Goal: Information Seeking & Learning: Learn about a topic

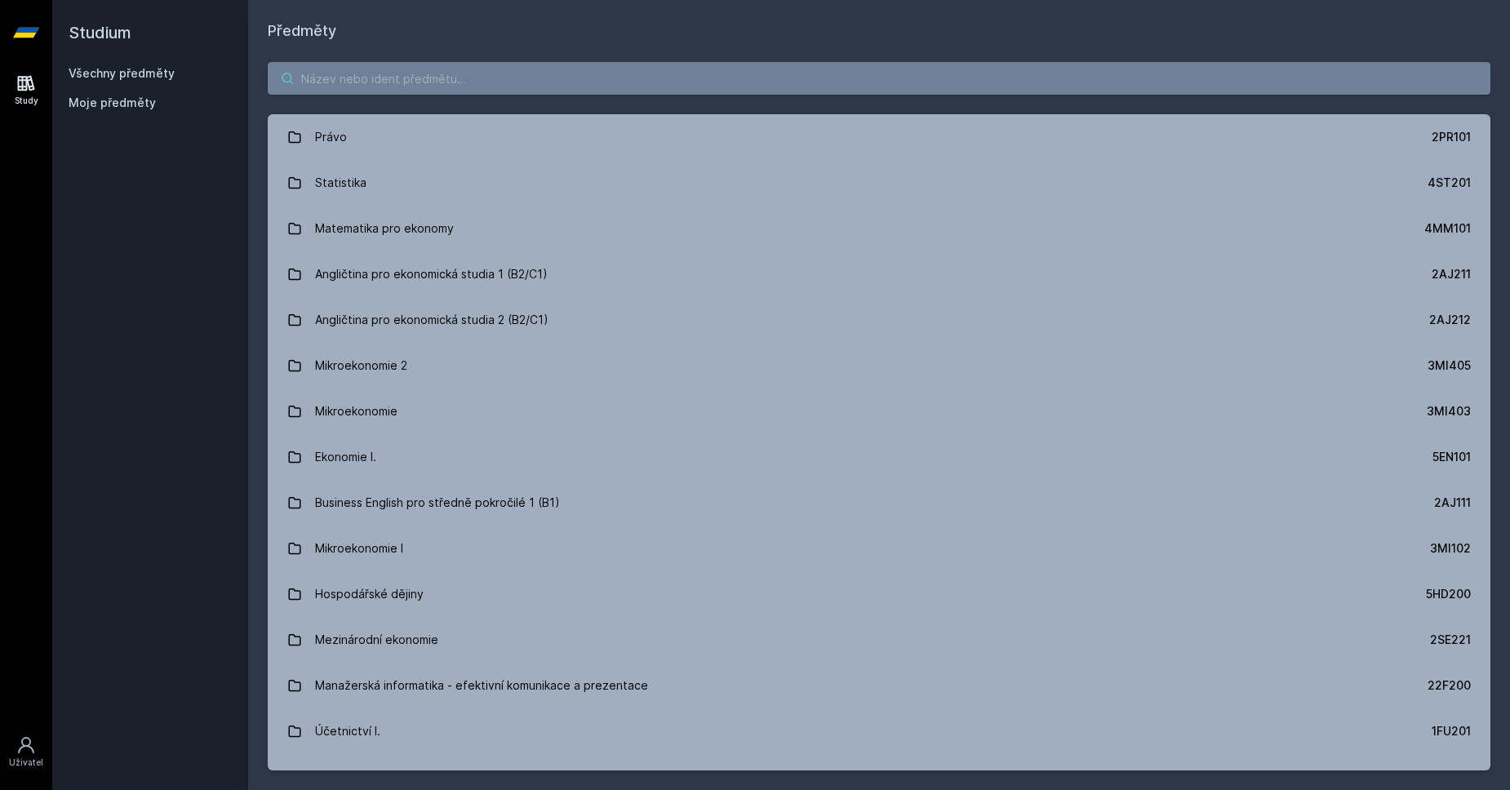
click at [383, 65] on input "search" at bounding box center [879, 78] width 1222 height 33
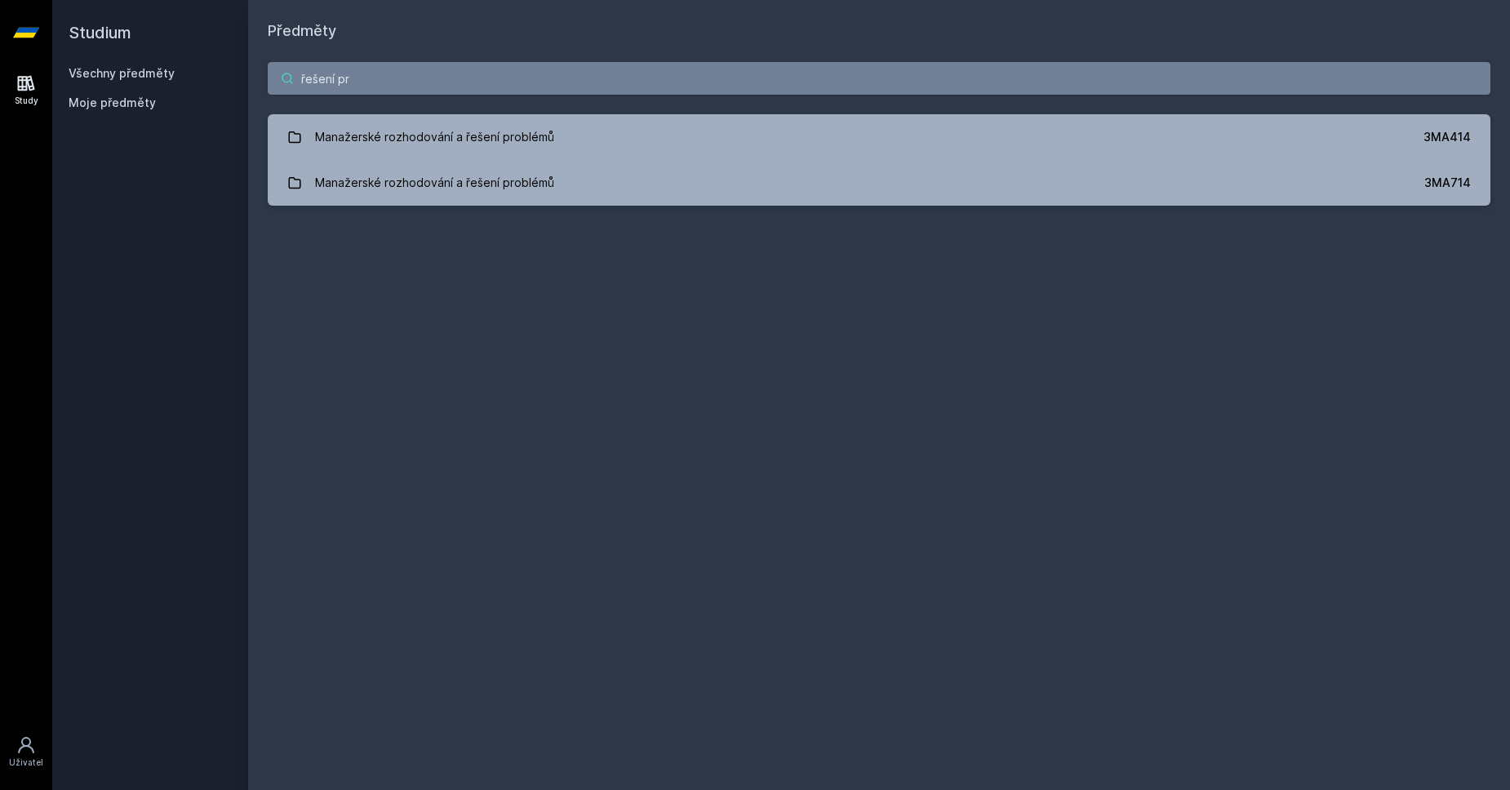
click at [387, 66] on input "řešení pr" at bounding box center [879, 78] width 1222 height 33
type input "ř"
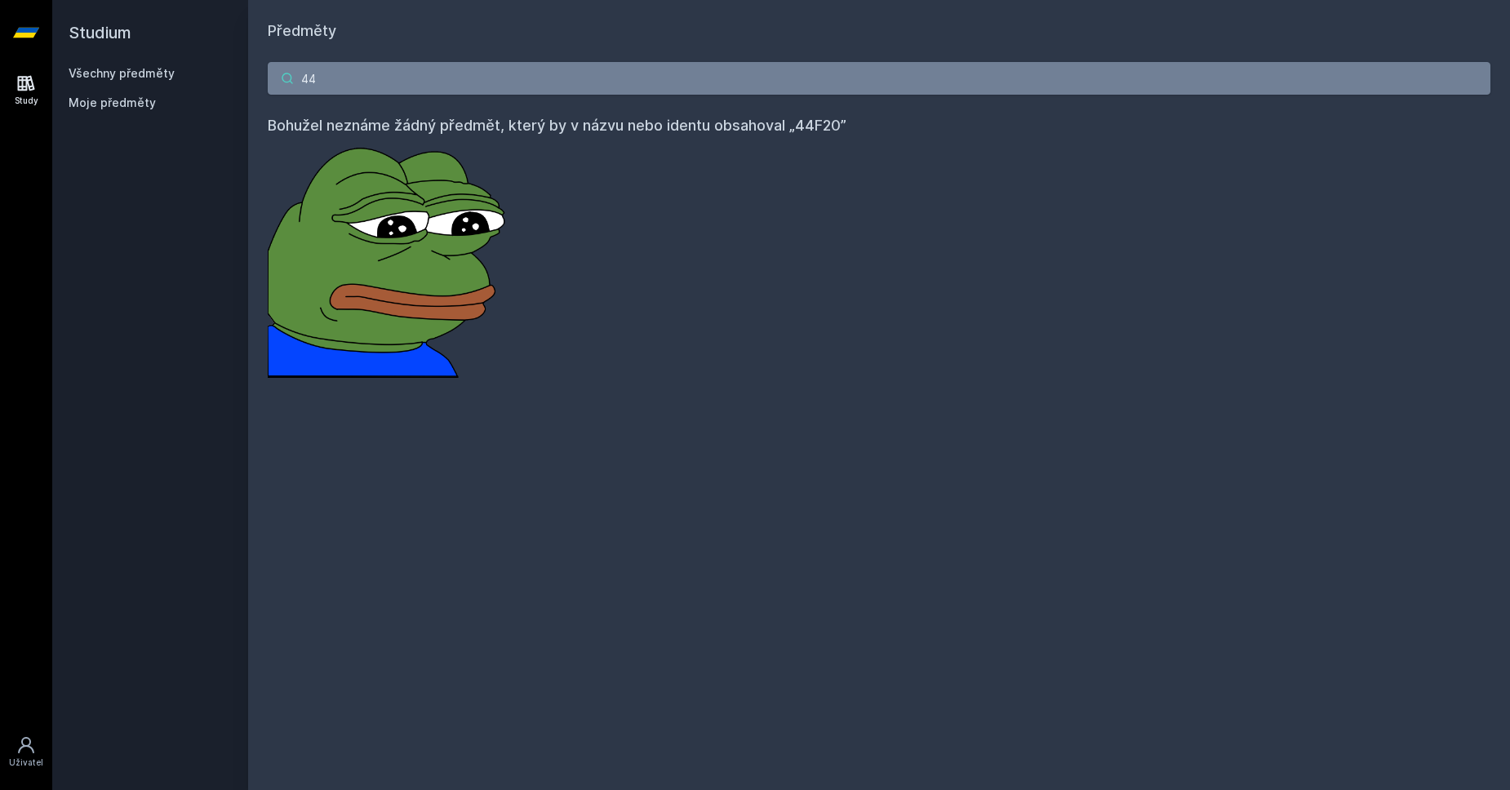
type input "4"
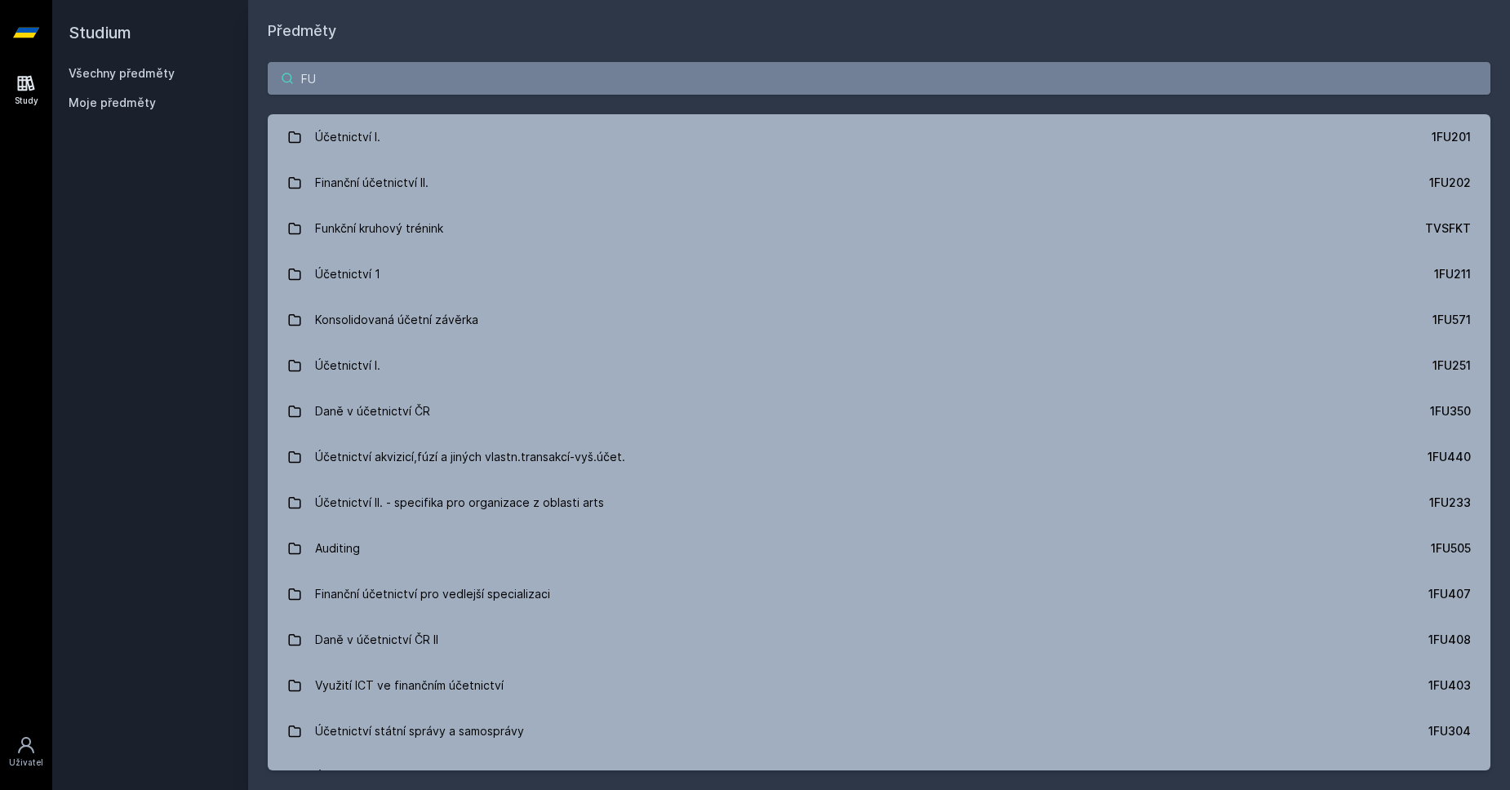
type input "F"
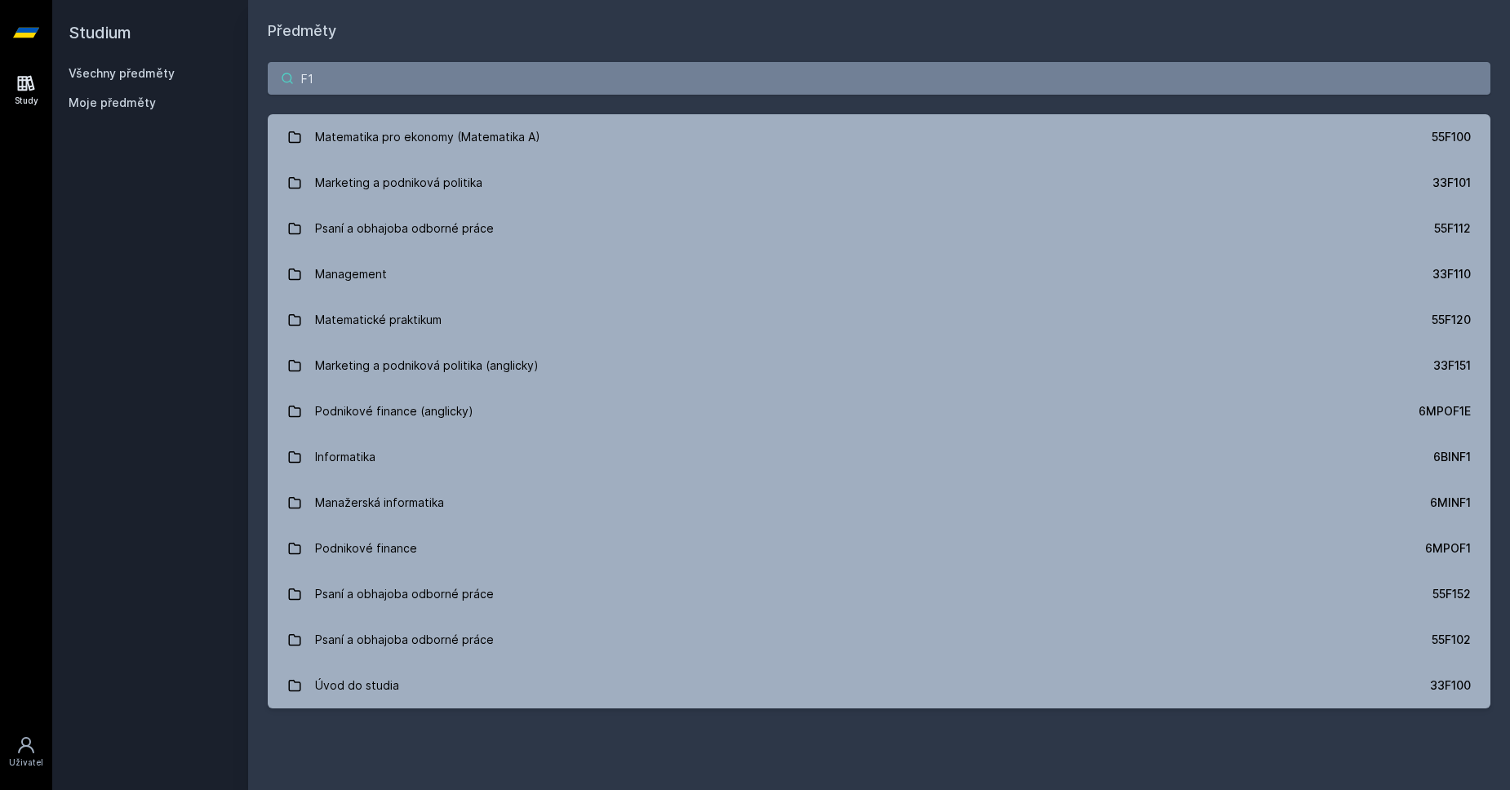
type input "F"
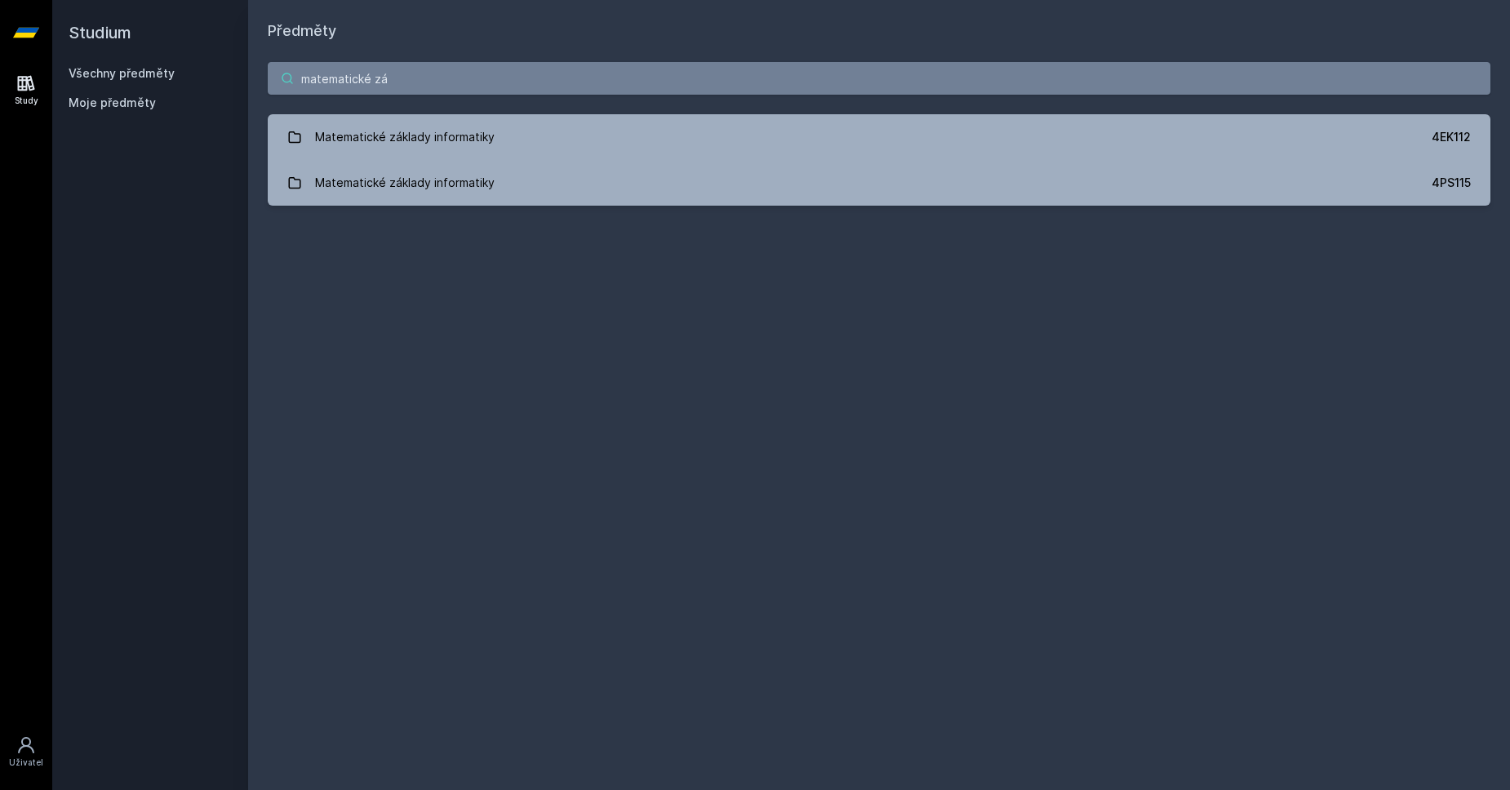
type input "matematické zá"
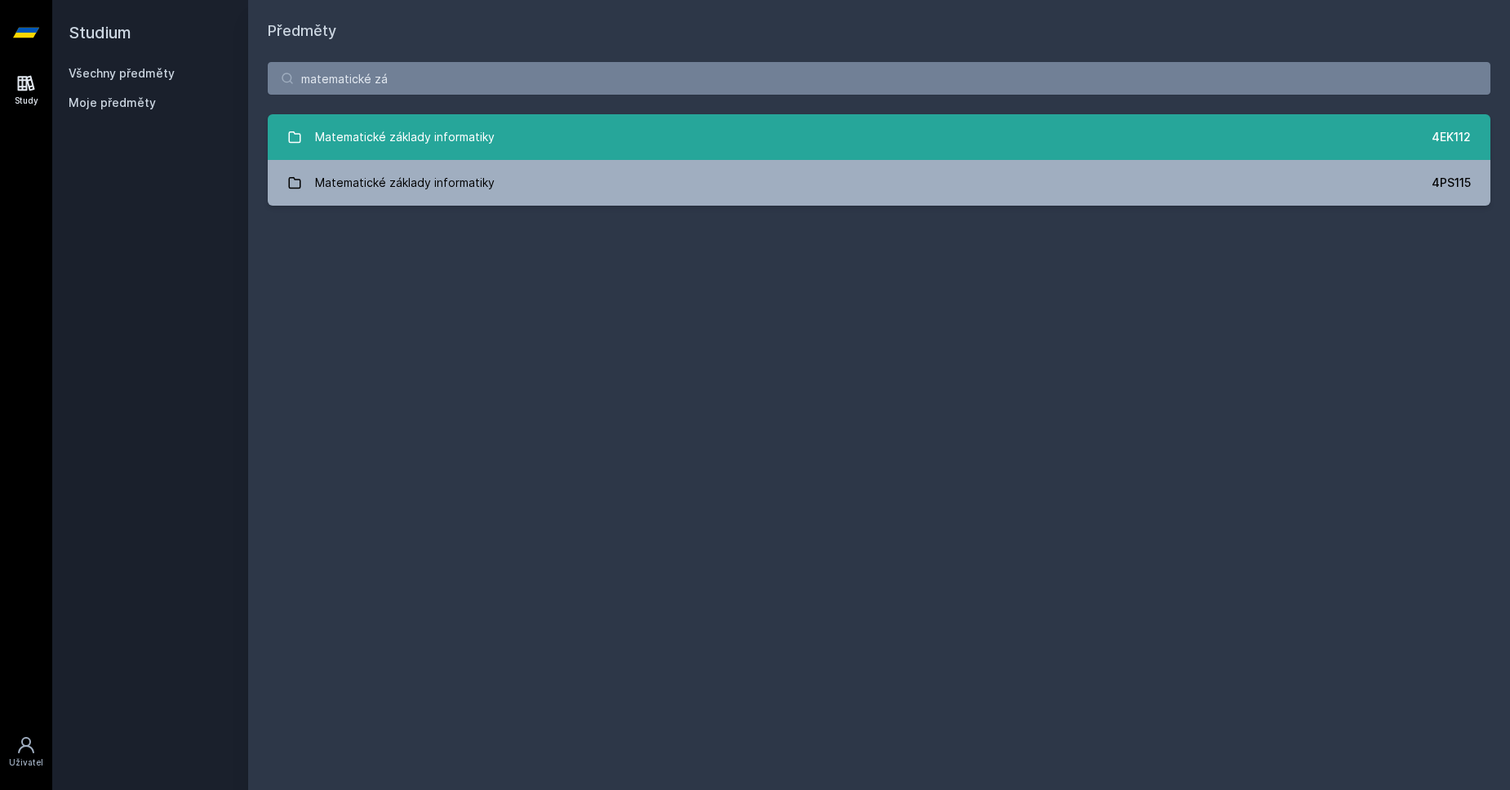
click at [455, 141] on div "Matematické základy informatiky" at bounding box center [405, 137] width 180 height 33
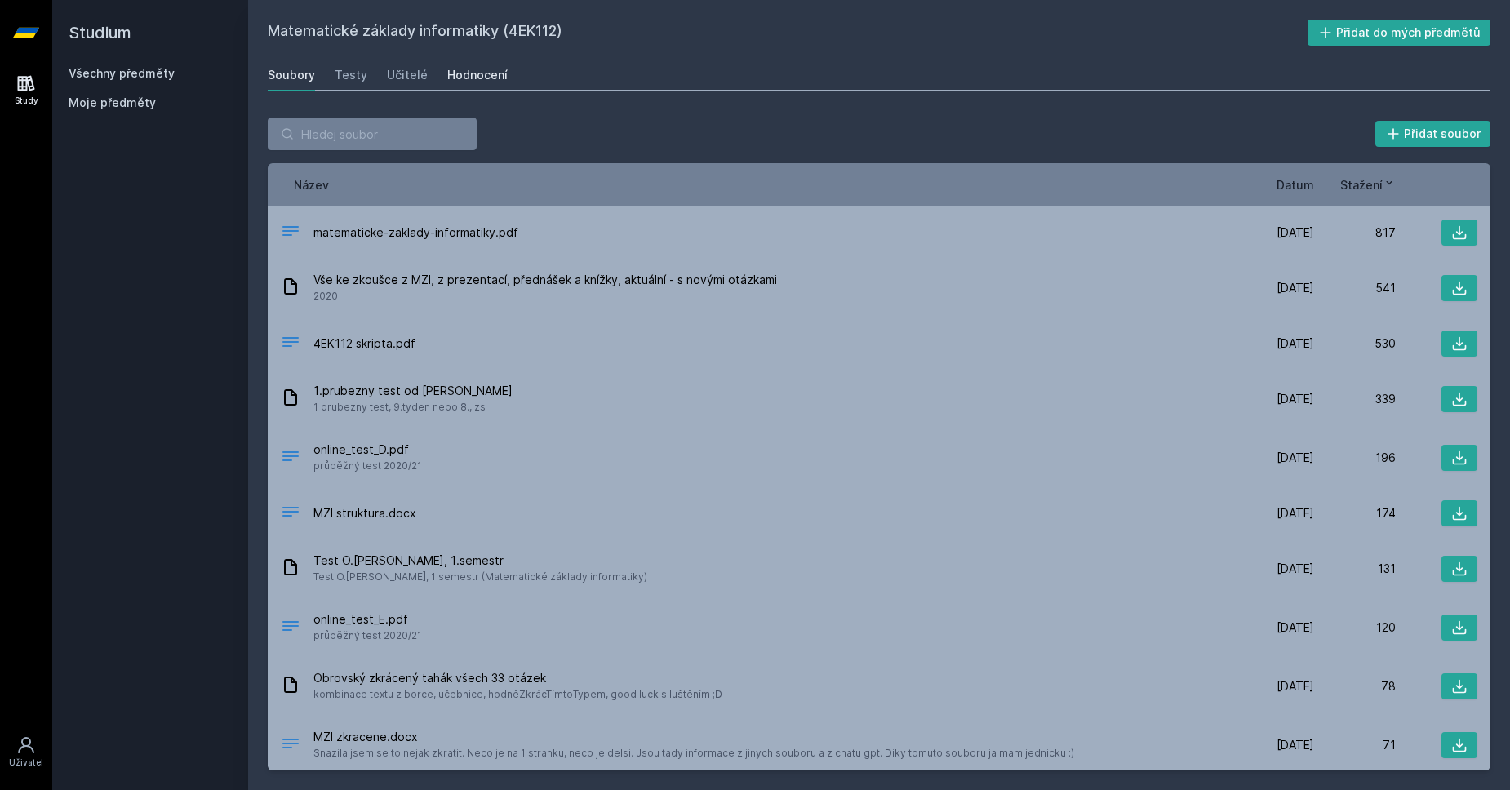
click at [455, 73] on div "Hodnocení" at bounding box center [477, 75] width 60 height 16
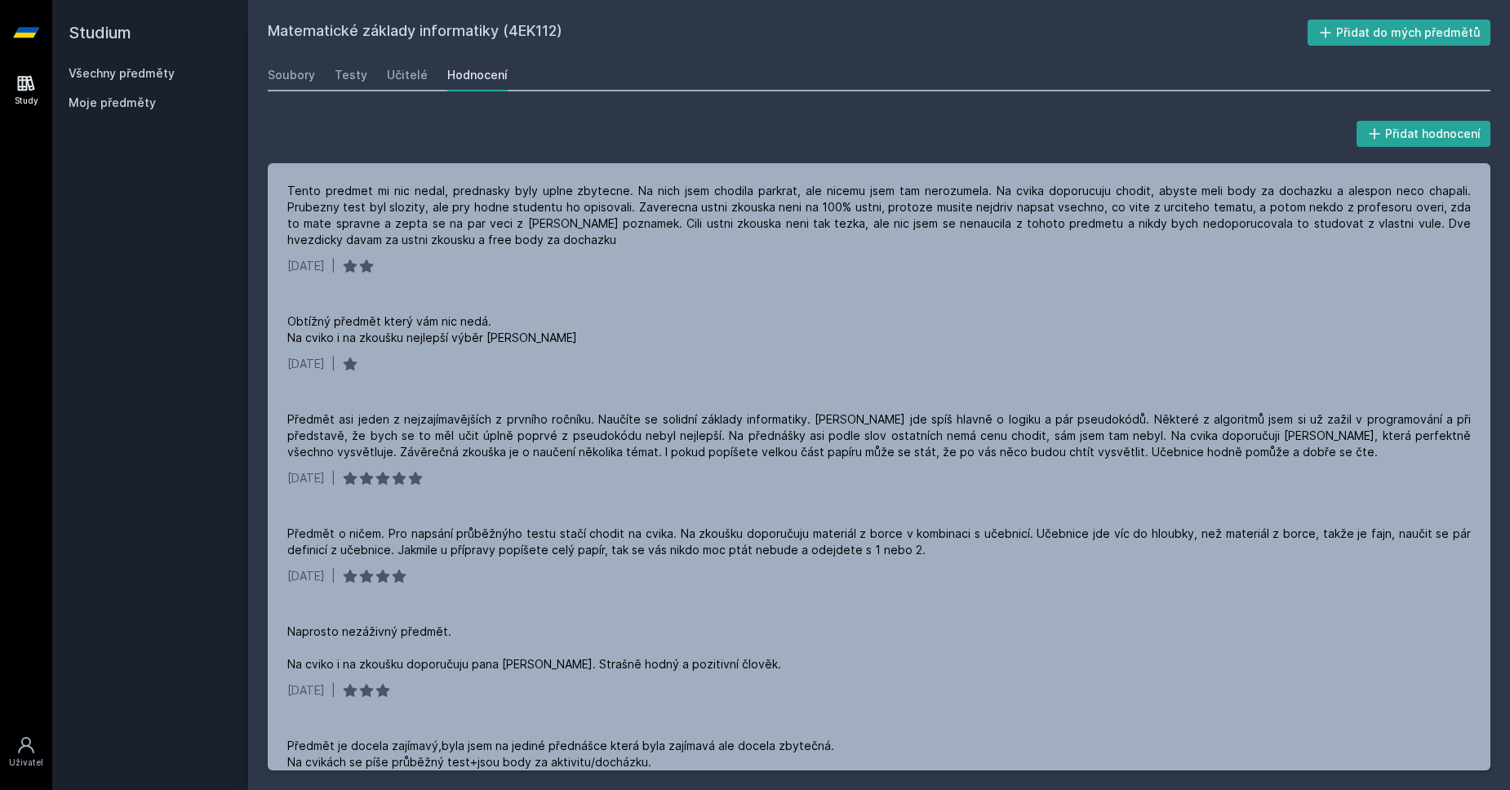
click at [163, 68] on link "Všechny předměty" at bounding box center [122, 73] width 106 height 14
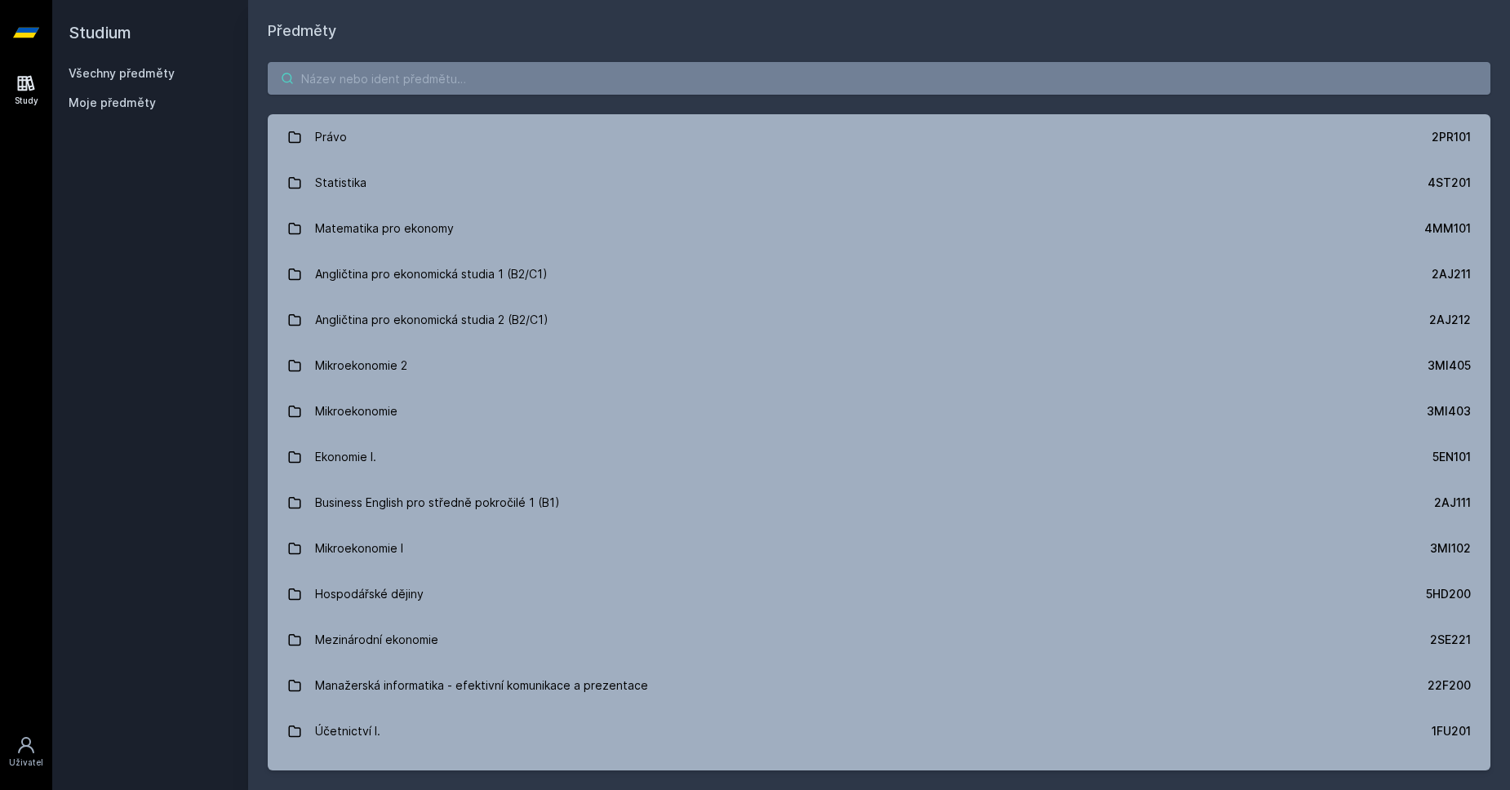
click at [525, 68] on input "search" at bounding box center [879, 78] width 1222 height 33
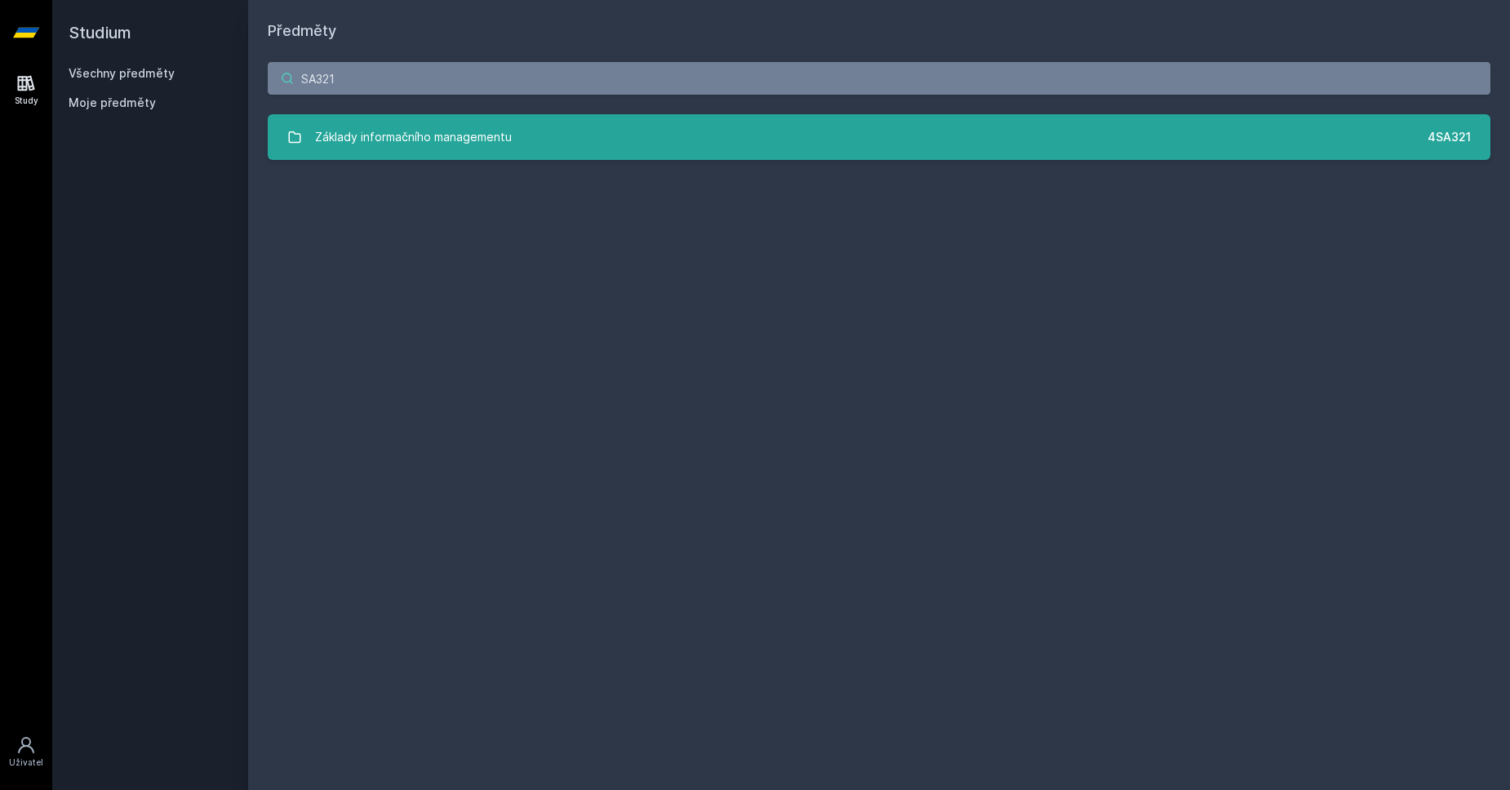
type input "SA321"
click at [468, 139] on div "Základy informačního managementu" at bounding box center [413, 137] width 197 height 33
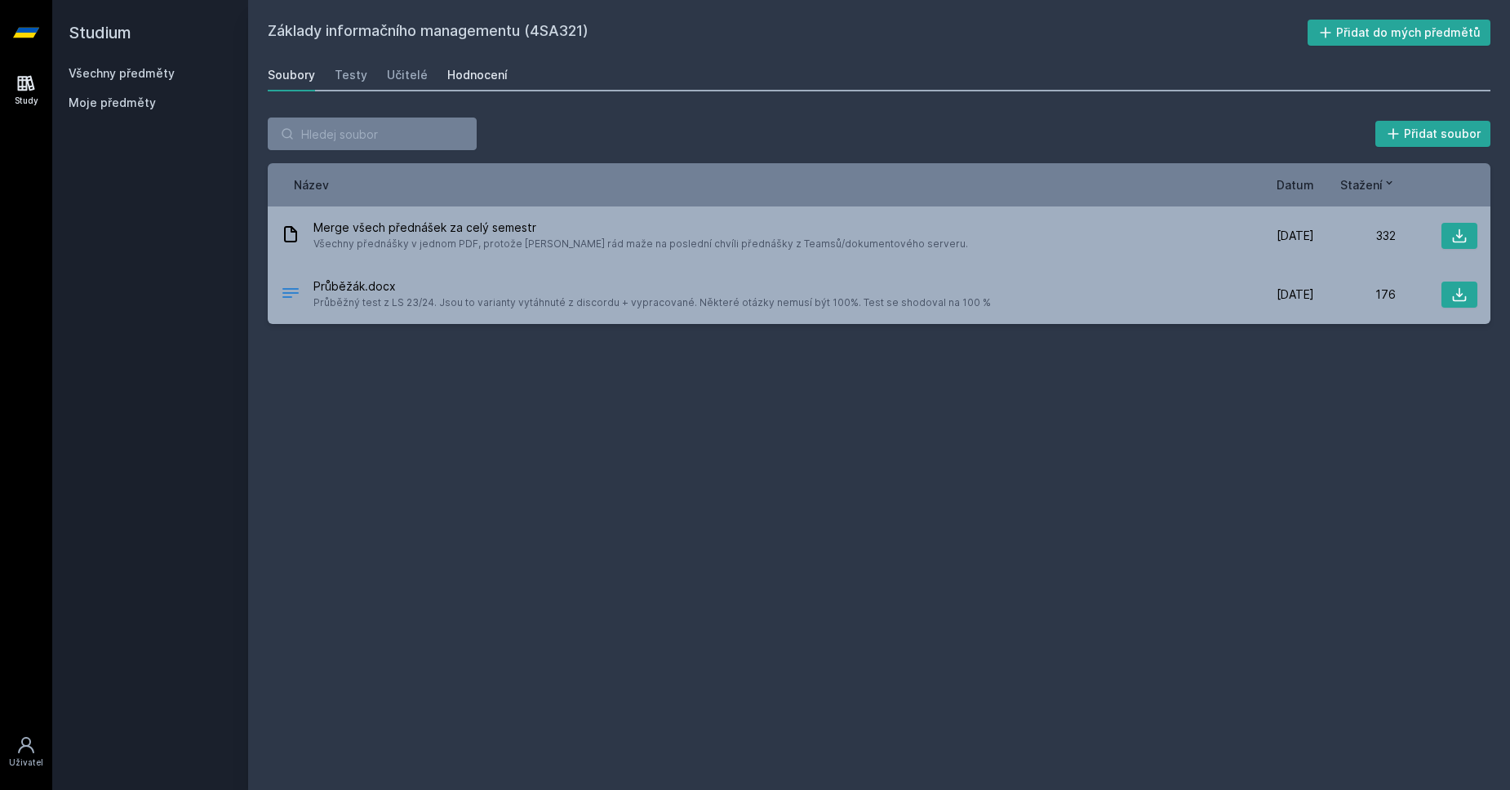
click at [476, 77] on div "Hodnocení" at bounding box center [477, 75] width 60 height 16
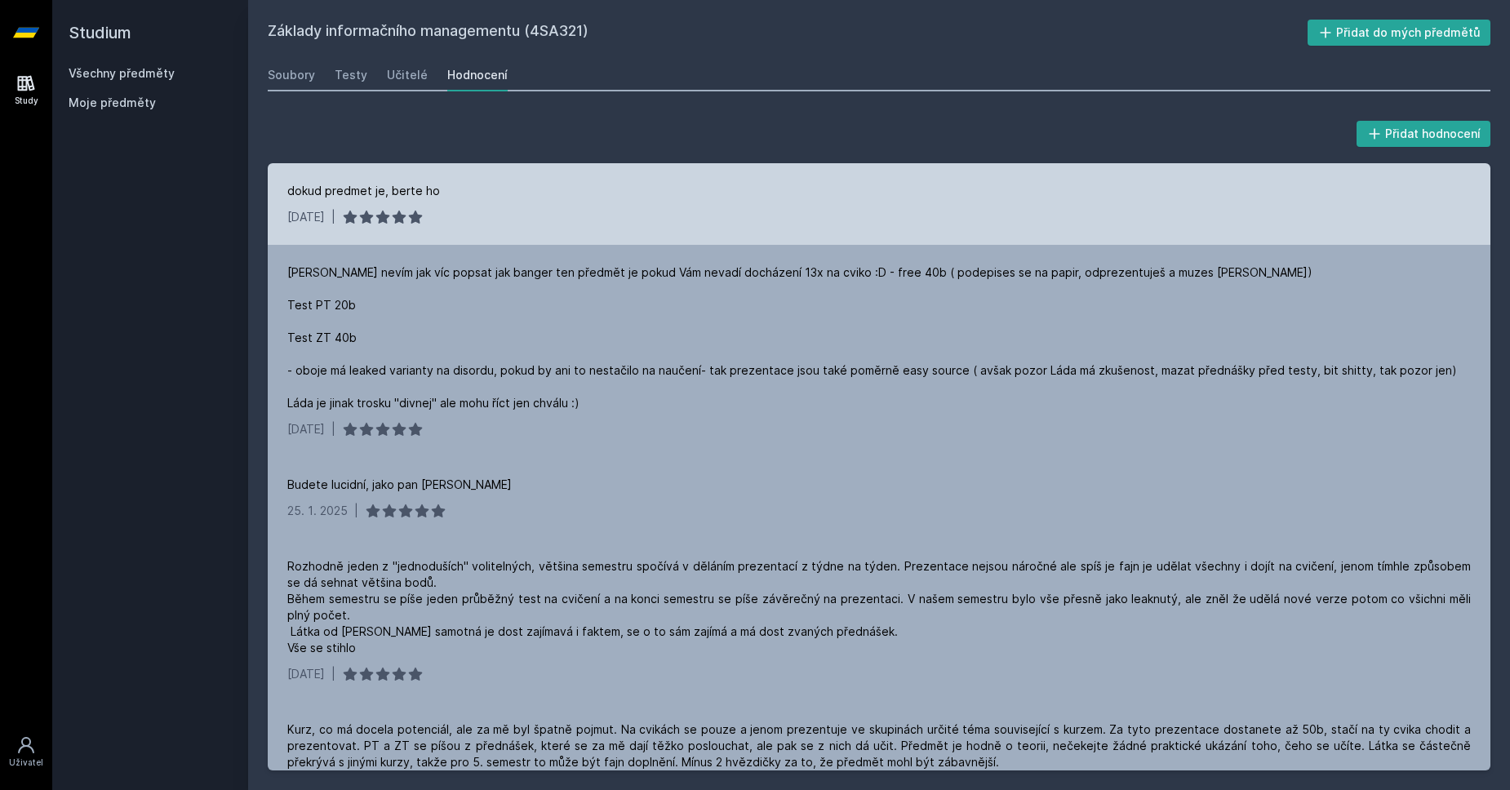
scroll to position [225, 0]
